Goal: Task Accomplishment & Management: Manage account settings

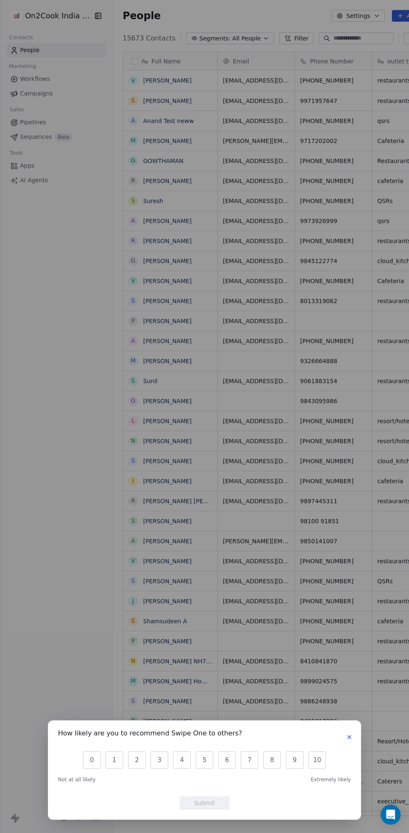
scroll to position [784, 353]
click at [346, 735] on icon "button" at bounding box center [349, 737] width 7 height 7
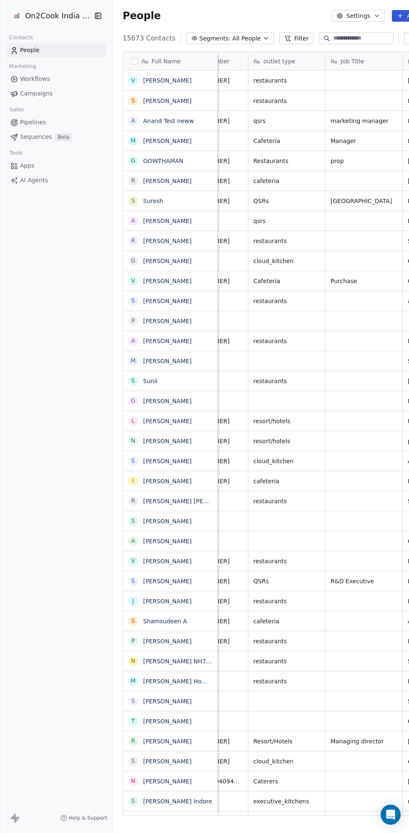
scroll to position [0, 128]
click at [333, 38] on input at bounding box center [362, 38] width 58 height 8
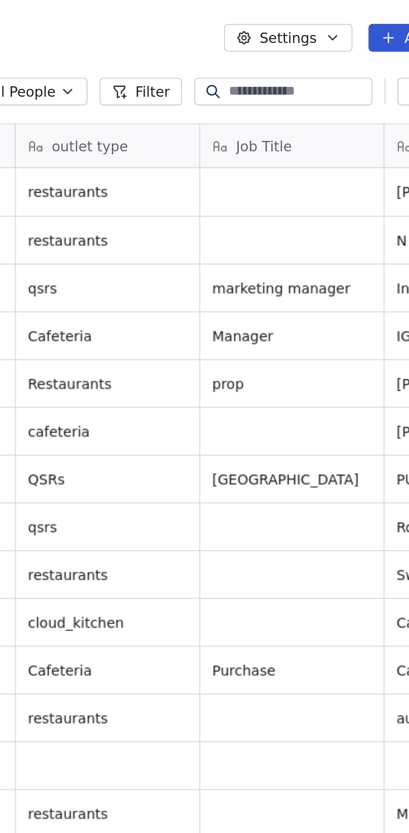
click at [352, 38] on input at bounding box center [362, 38] width 58 height 8
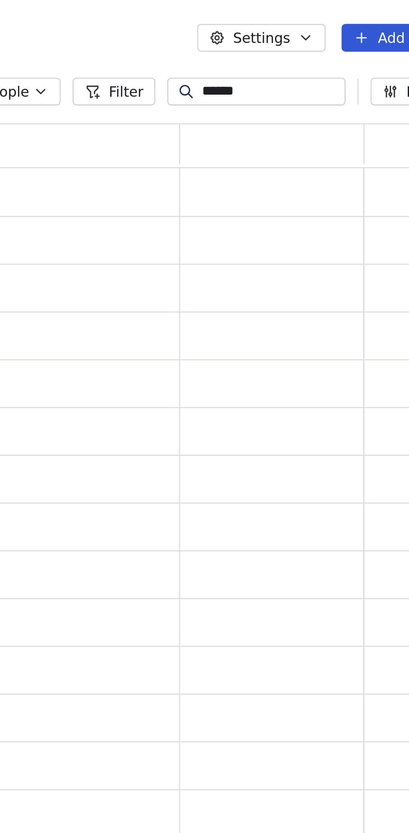
scroll to position [764, 328]
type input "**********"
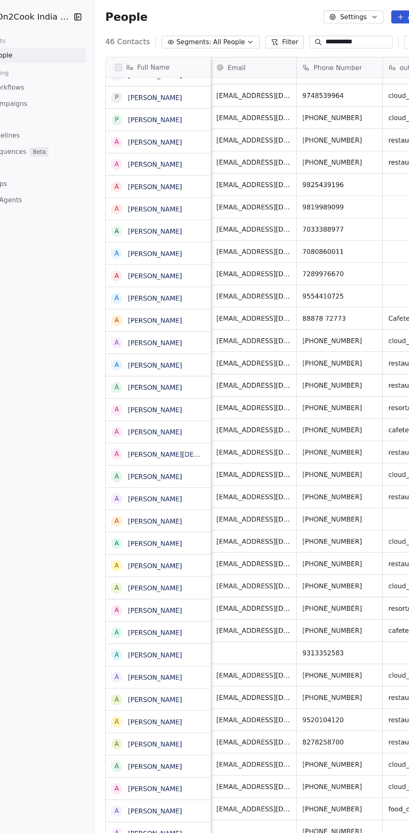
scroll to position [174, 0]
